Goal: Information Seeking & Learning: Compare options

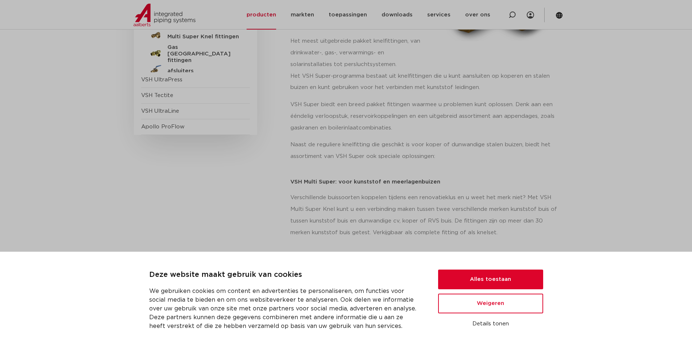
scroll to position [182, 0]
click at [526, 279] on button "Alles toestaan" at bounding box center [490, 280] width 105 height 20
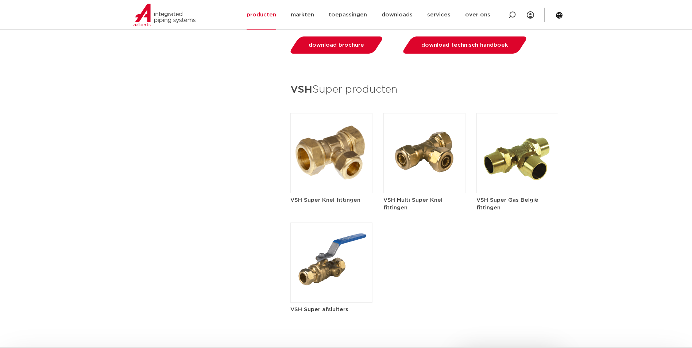
scroll to position [1022, 0]
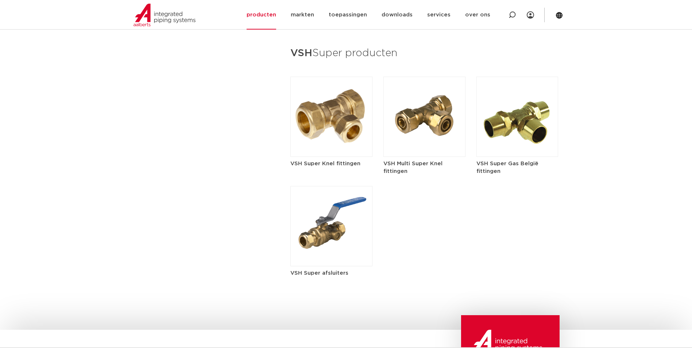
click at [327, 124] on img at bounding box center [331, 117] width 82 height 80
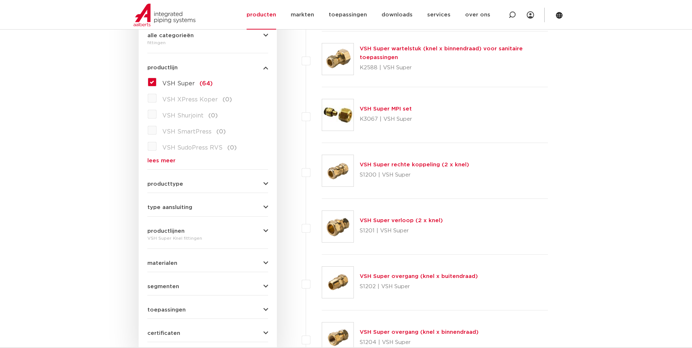
scroll to position [219, 0]
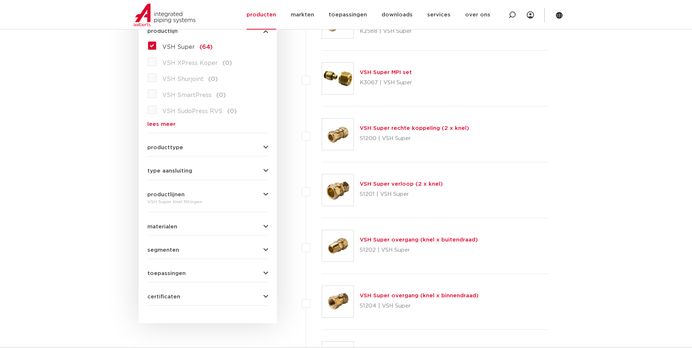
click at [188, 172] on span "type aansluiting" at bounding box center [169, 170] width 45 height 5
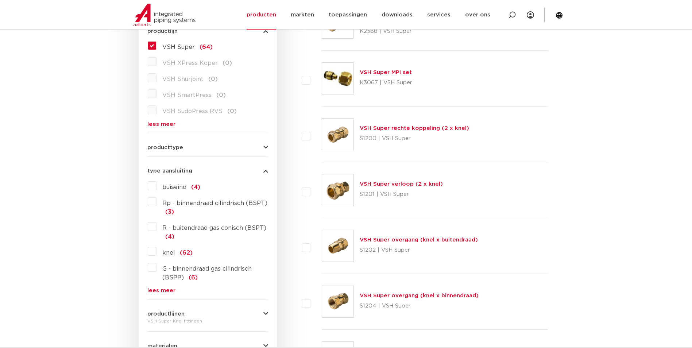
click at [188, 172] on span "type aansluiting" at bounding box center [169, 170] width 45 height 5
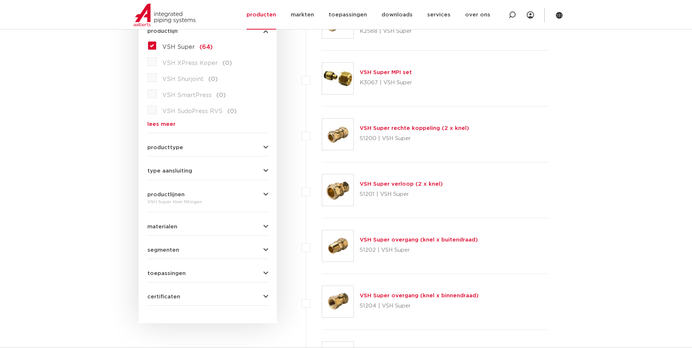
scroll to position [182, 0]
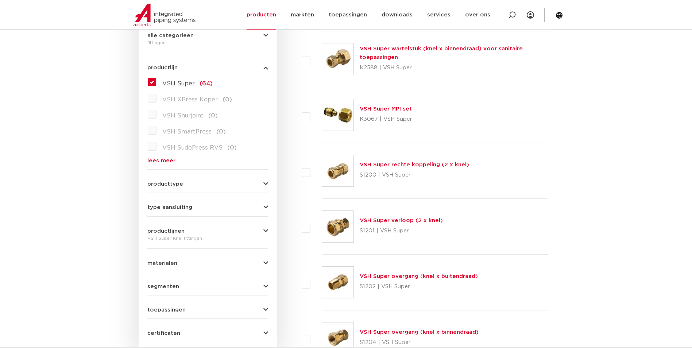
click at [172, 188] on form "zoek op naam of productnummer alle categorieën fittingen fittingen afsluiters b…" at bounding box center [207, 167] width 121 height 349
click at [174, 184] on span "producttype" at bounding box center [165, 183] width 36 height 5
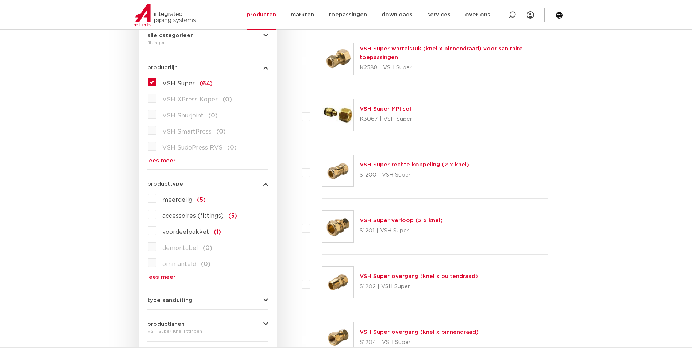
click at [174, 184] on span "producttype" at bounding box center [165, 183] width 36 height 5
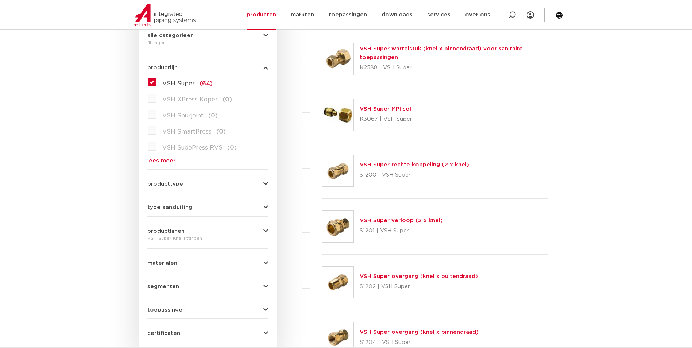
click at [182, 232] on span "productlijnen" at bounding box center [165, 230] width 37 height 5
click at [174, 229] on span "productlijnen" at bounding box center [165, 230] width 37 height 5
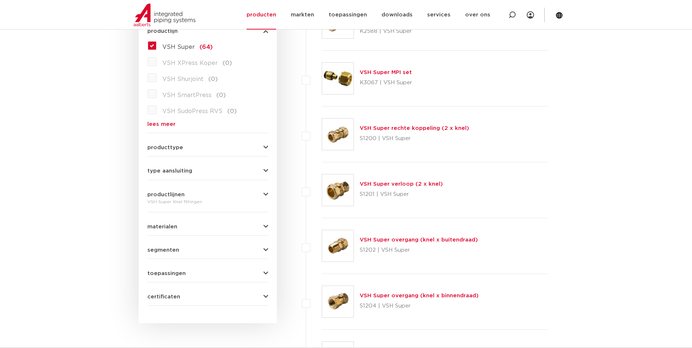
click at [191, 168] on span "type aansluiting" at bounding box center [169, 170] width 45 height 5
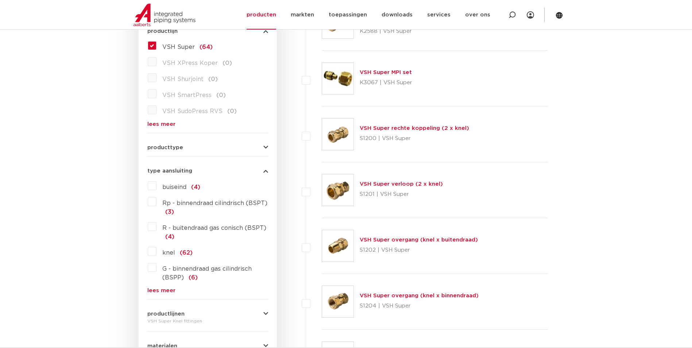
click at [157, 251] on label "knel (62)" at bounding box center [175, 252] width 36 height 12
click at [0, 0] on input "knel (62)" at bounding box center [0, 0] width 0 height 0
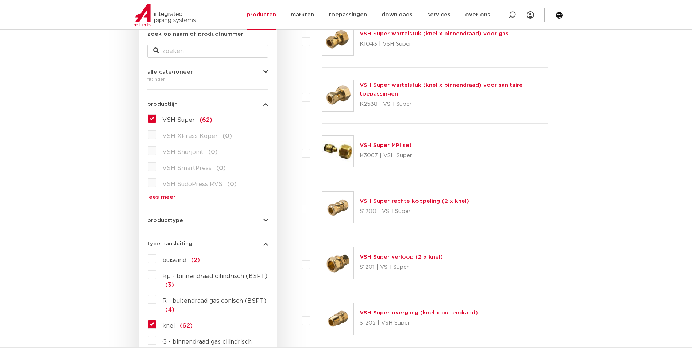
scroll to position [219, 0]
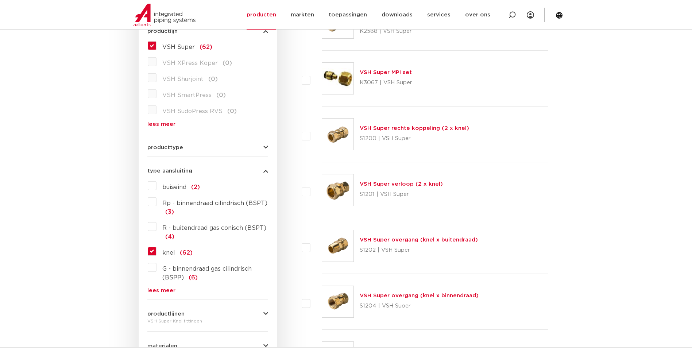
click at [157, 250] on label "knel (62)" at bounding box center [175, 252] width 36 height 12
click at [0, 0] on input "knel (62)" at bounding box center [0, 0] width 0 height 0
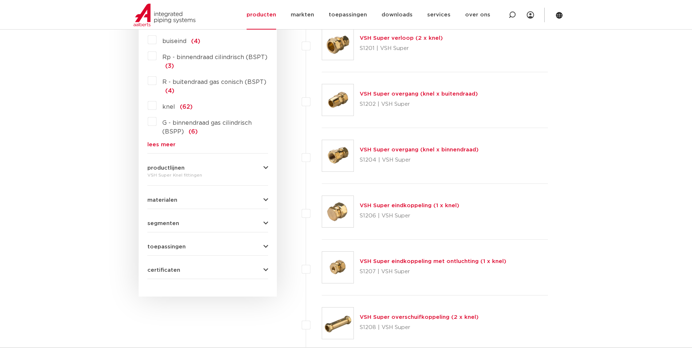
click at [182, 246] on span "toepassingen" at bounding box center [166, 246] width 38 height 5
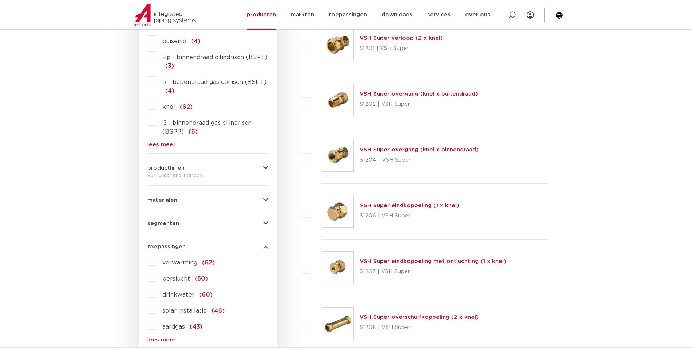
scroll to position [401, 0]
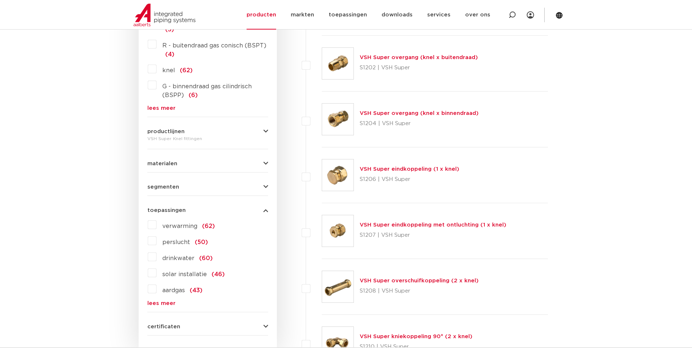
click at [157, 258] on label "drinkwater (60)" at bounding box center [185, 257] width 56 height 12
click at [0, 0] on input "drinkwater (60)" at bounding box center [0, 0] width 0 height 0
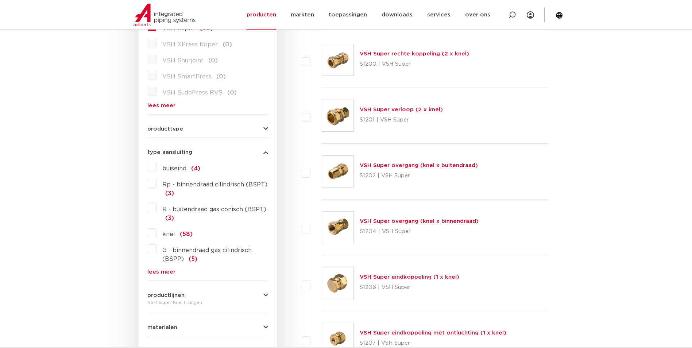
scroll to position [165, 0]
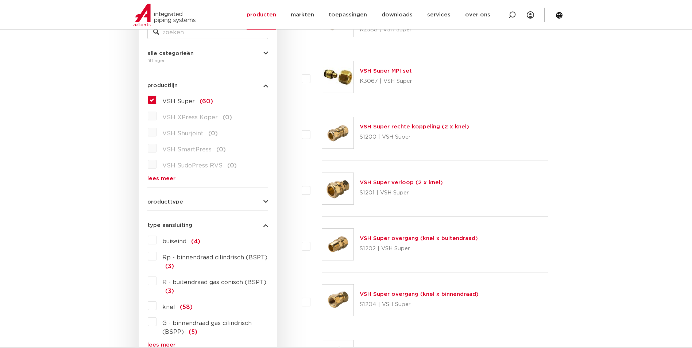
click at [405, 126] on link "VSH Super rechte koppeling (2 x knel)" at bounding box center [414, 126] width 109 height 5
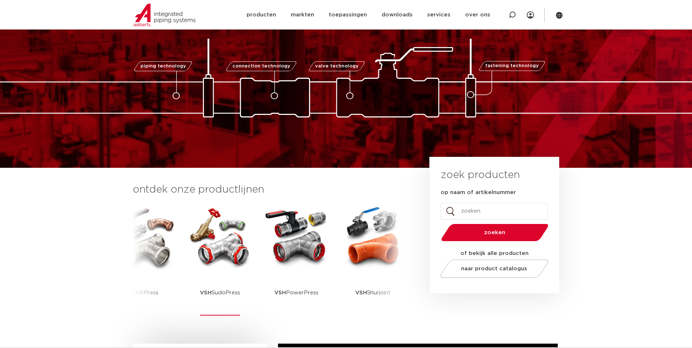
scroll to position [73, 0]
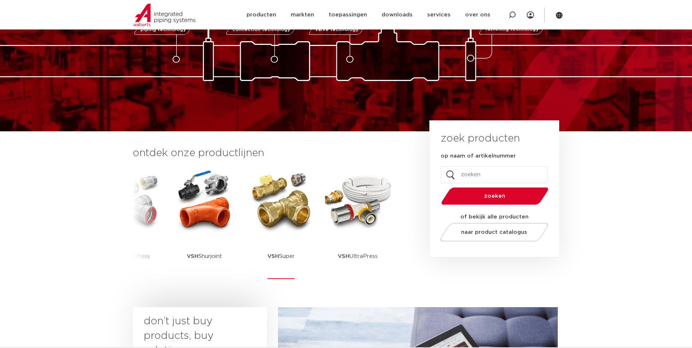
click at [284, 208] on img at bounding box center [281, 201] width 66 height 66
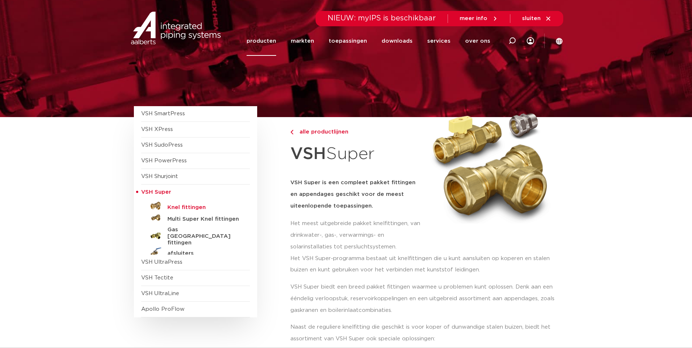
click at [187, 206] on h5 "Knel fittingen" at bounding box center [203, 207] width 72 height 7
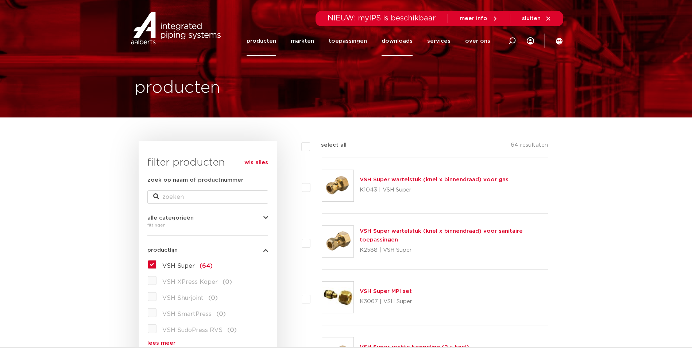
click at [400, 41] on link "downloads" at bounding box center [397, 41] width 31 height 30
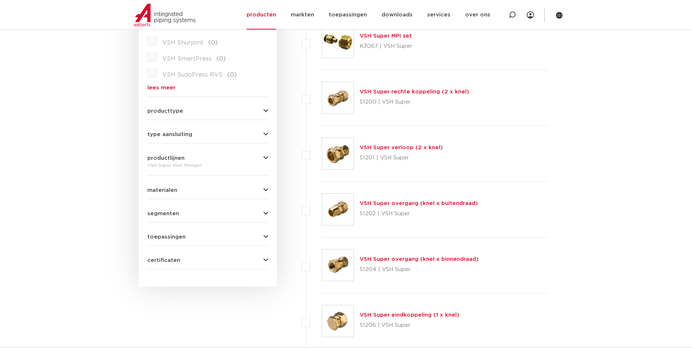
scroll to position [219, 0]
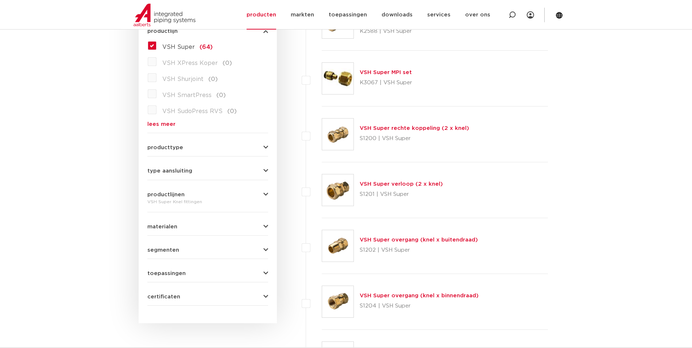
click at [412, 126] on link "VSH Super rechte koppeling (2 x knel)" at bounding box center [414, 127] width 109 height 5
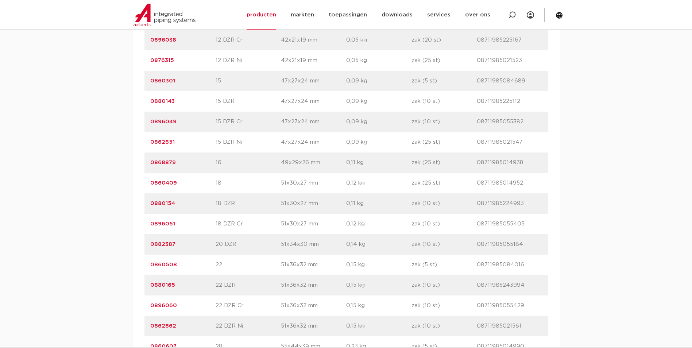
scroll to position [766, 0]
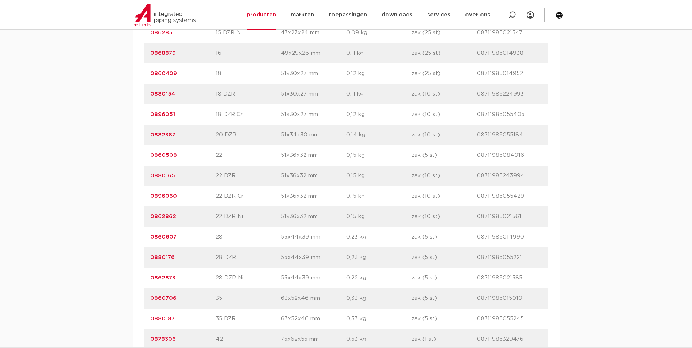
click at [162, 235] on link "0860607" at bounding box center [163, 236] width 26 height 5
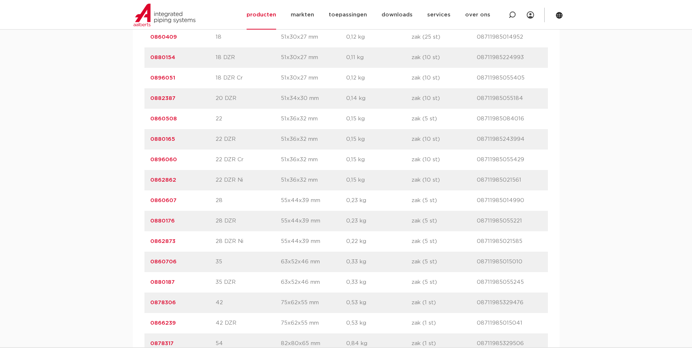
click at [166, 221] on link "0880176" at bounding box center [162, 220] width 24 height 5
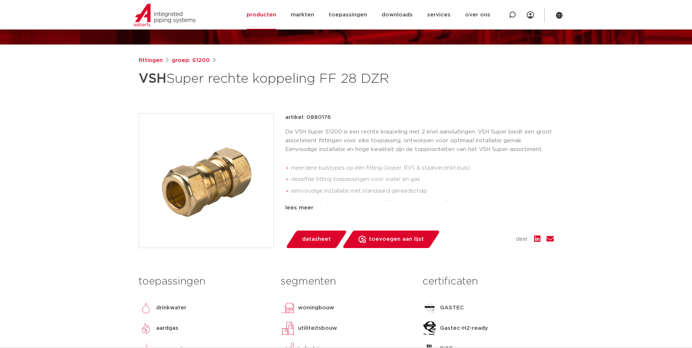
scroll to position [109, 0]
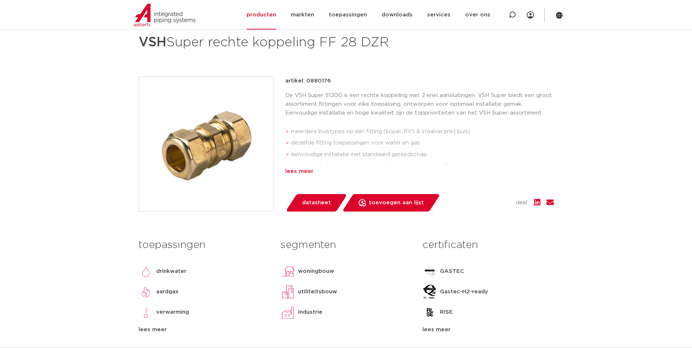
click at [298, 172] on div "lees meer" at bounding box center [419, 171] width 269 height 9
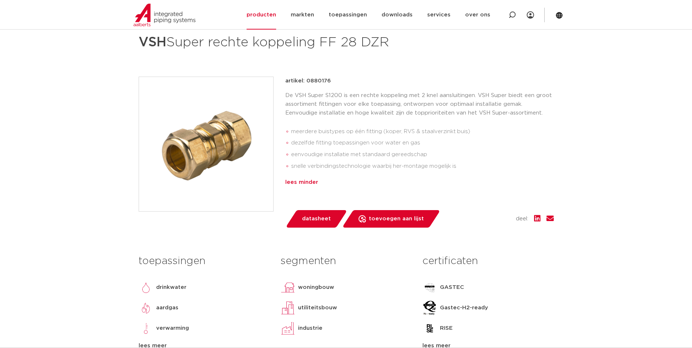
click at [290, 183] on div "lees minder" at bounding box center [419, 182] width 269 height 9
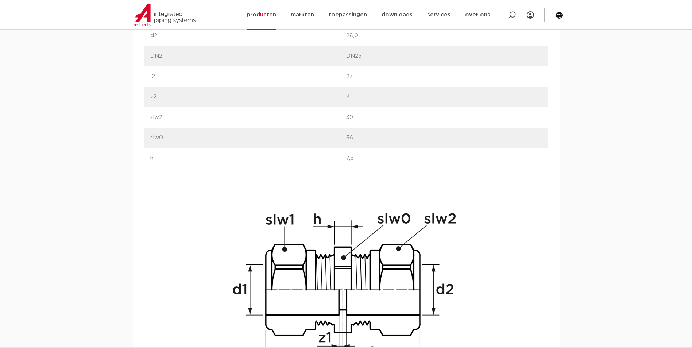
scroll to position [547, 0]
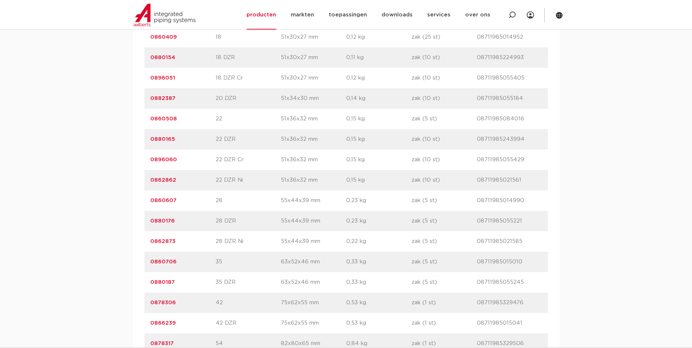
scroll to position [839, 0]
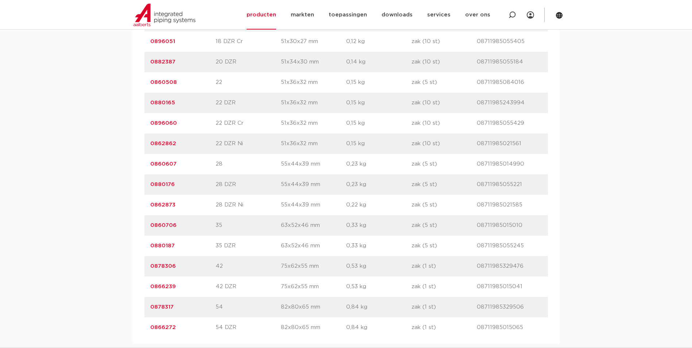
click at [166, 207] on link "0862873" at bounding box center [162, 204] width 25 height 5
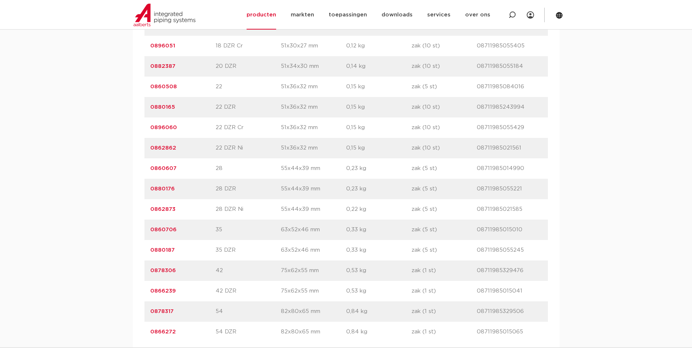
scroll to position [835, 0]
click at [161, 191] on link "0880176" at bounding box center [162, 188] width 24 height 5
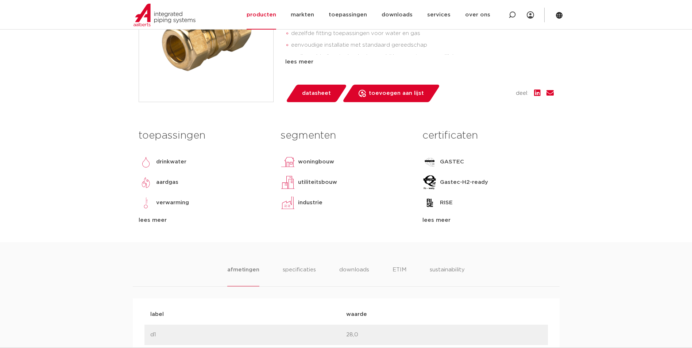
scroll to position [255, 0]
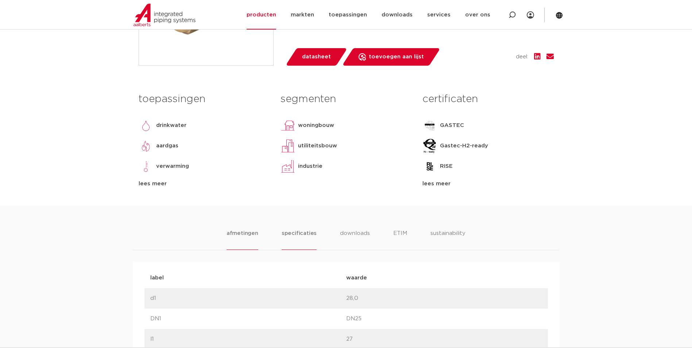
click at [298, 229] on li "specificaties" at bounding box center [299, 239] width 35 height 21
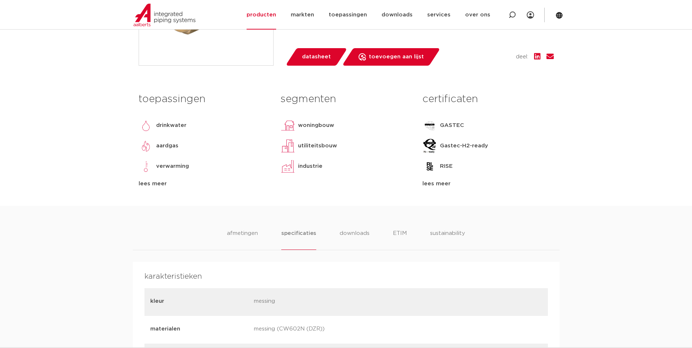
scroll to position [365, 0]
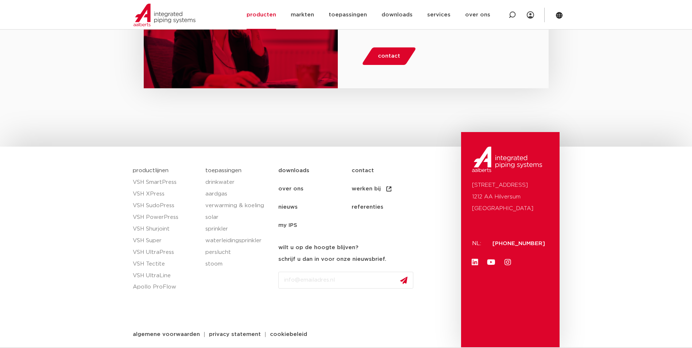
scroll to position [1275, 0]
